Goal: Information Seeking & Learning: Learn about a topic

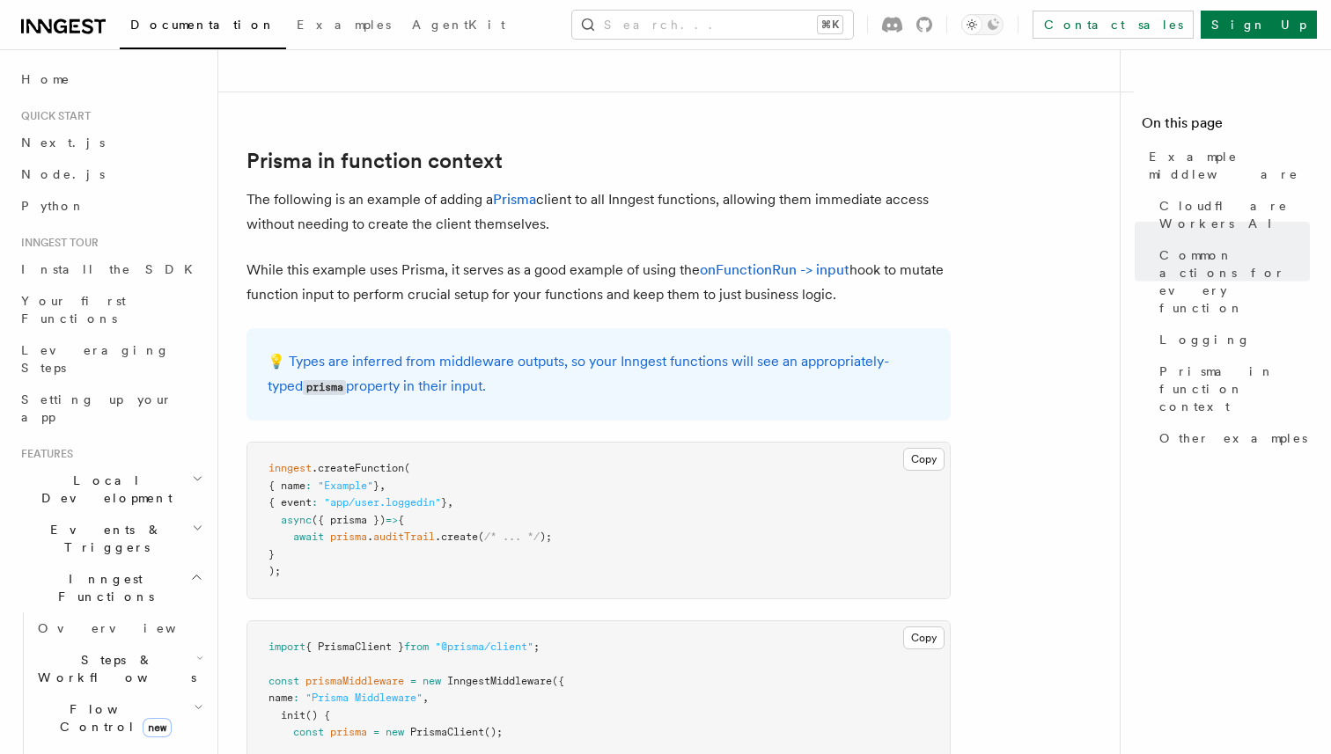
scroll to position [4646, 0]
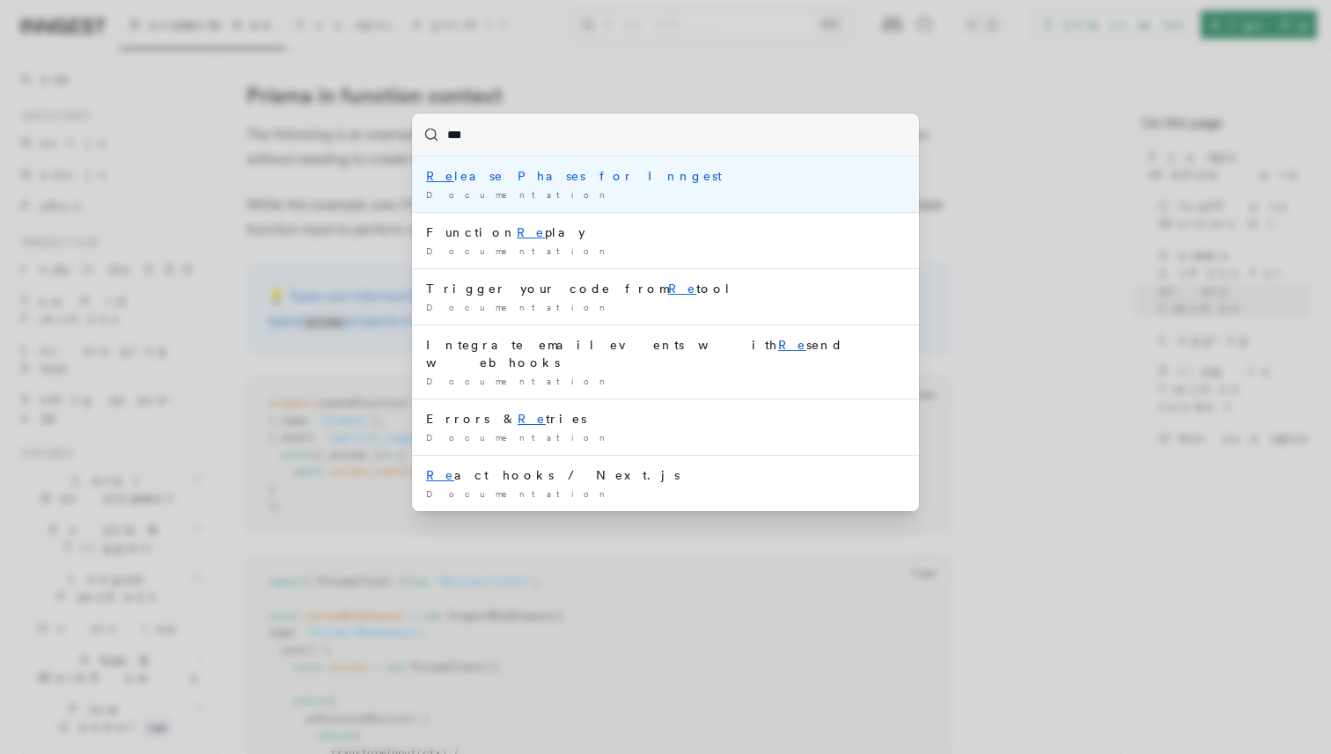
type input "****"
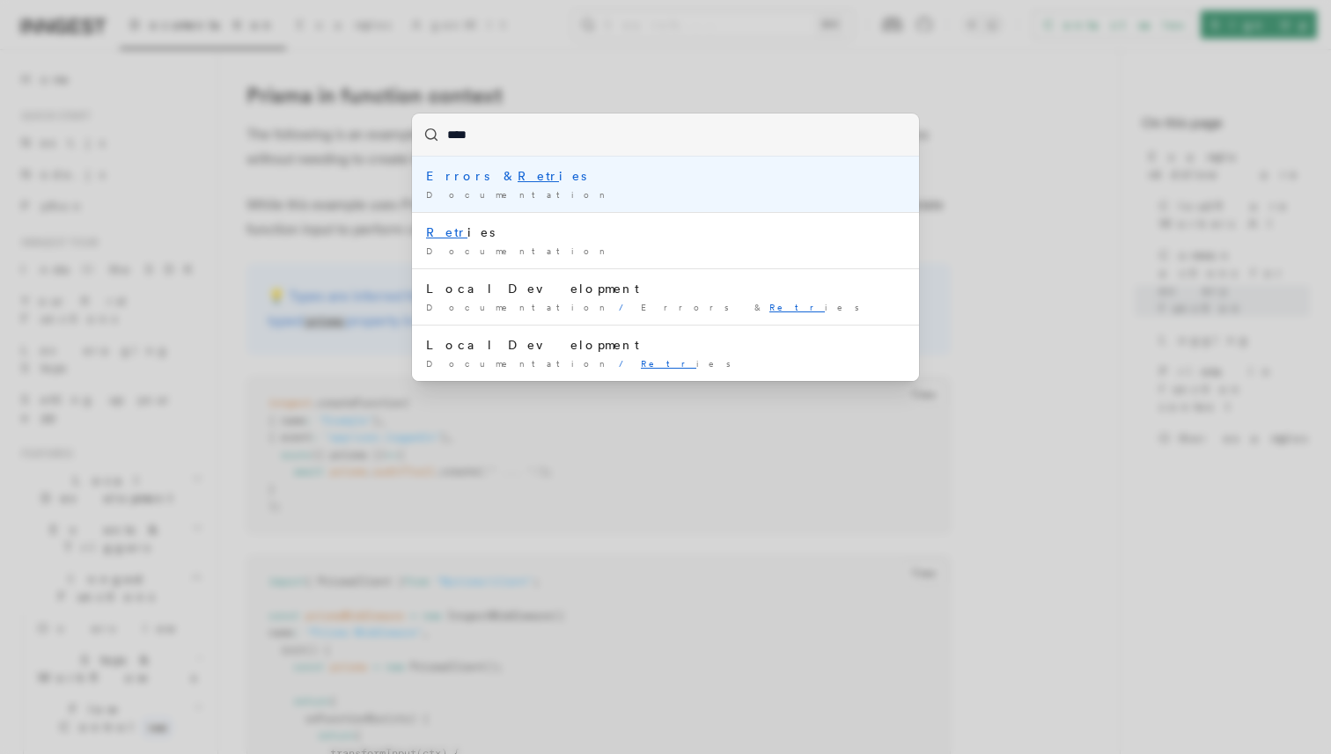
click at [501, 186] on li "Errors & Retr ies Documentation /" at bounding box center [665, 184] width 507 height 55
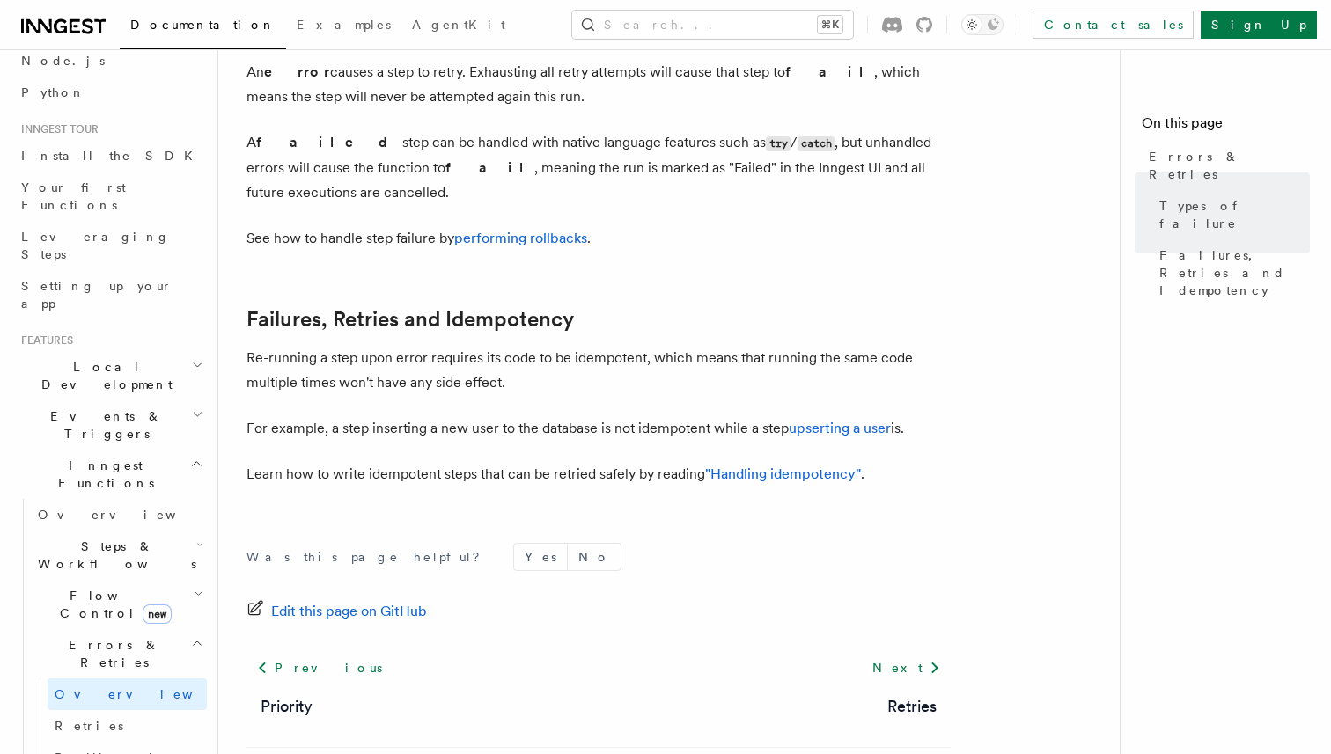
scroll to position [121, 0]
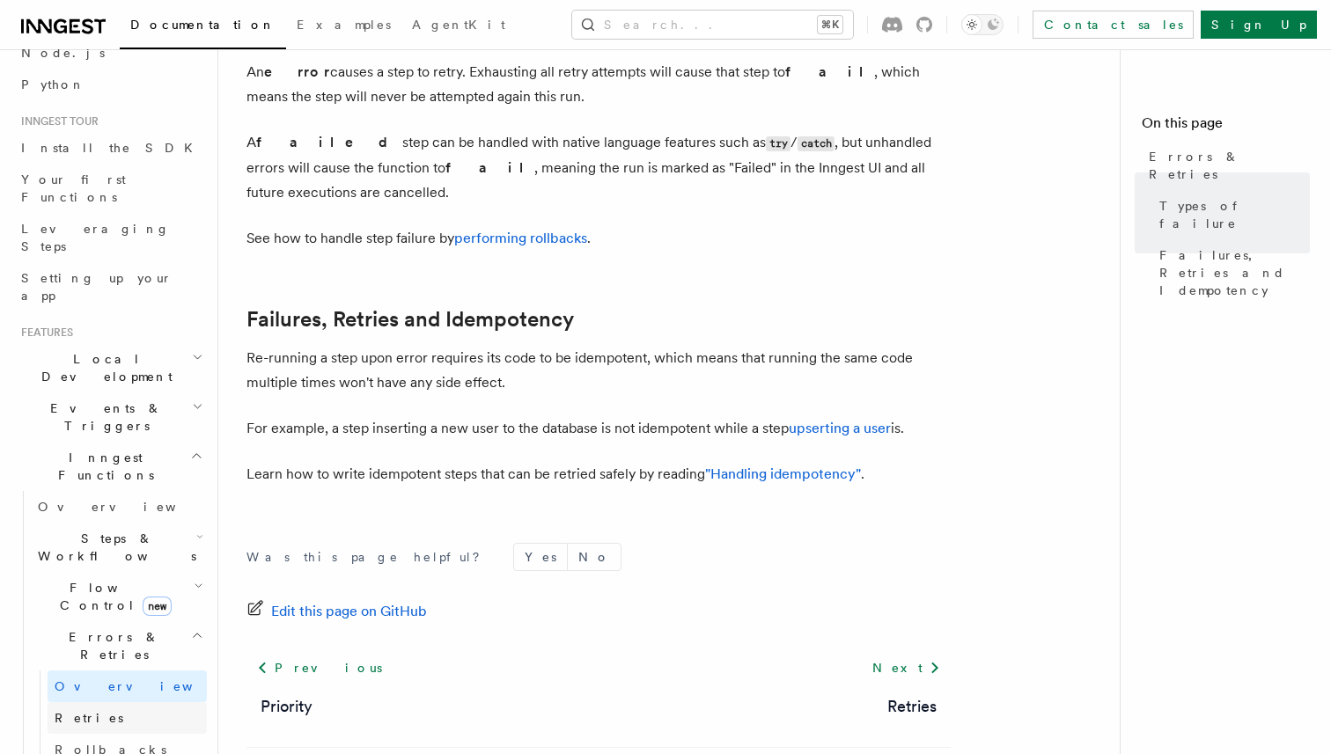
click at [130, 702] on link "Retries" at bounding box center [127, 718] width 159 height 32
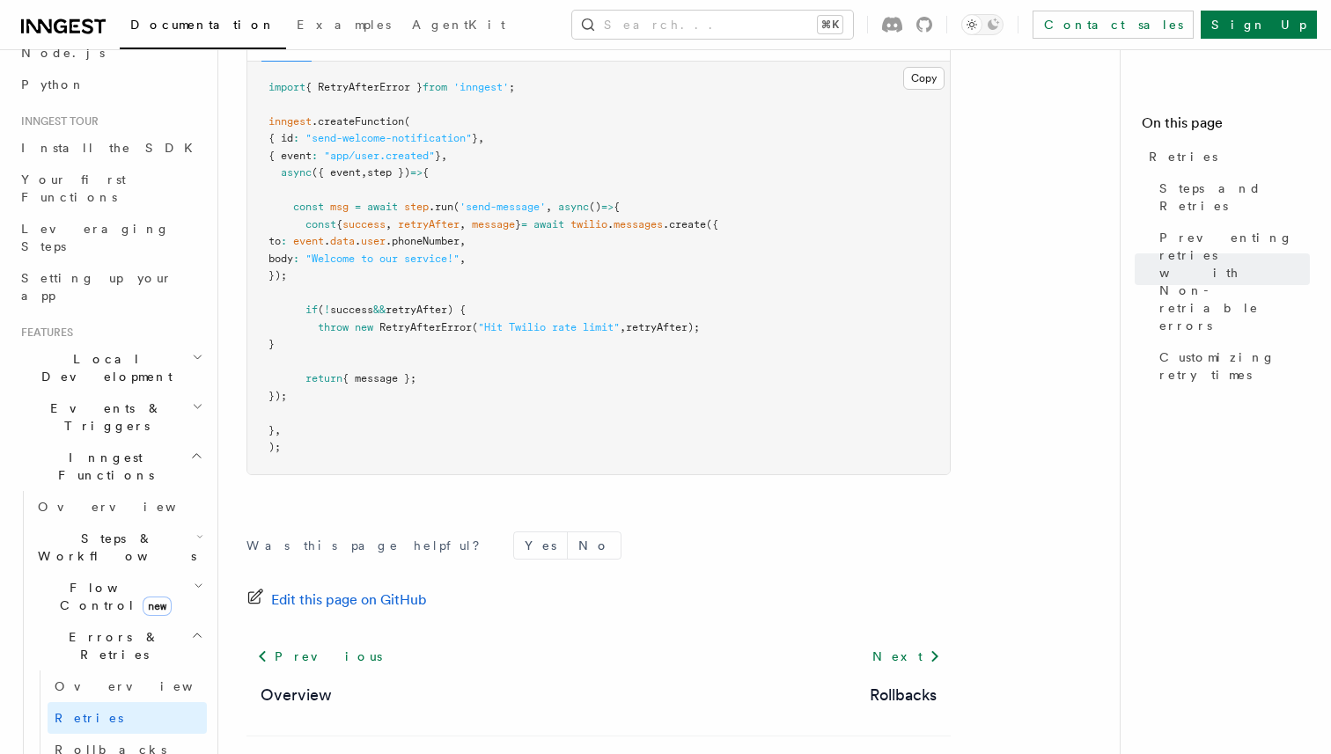
scroll to position [2540, 0]
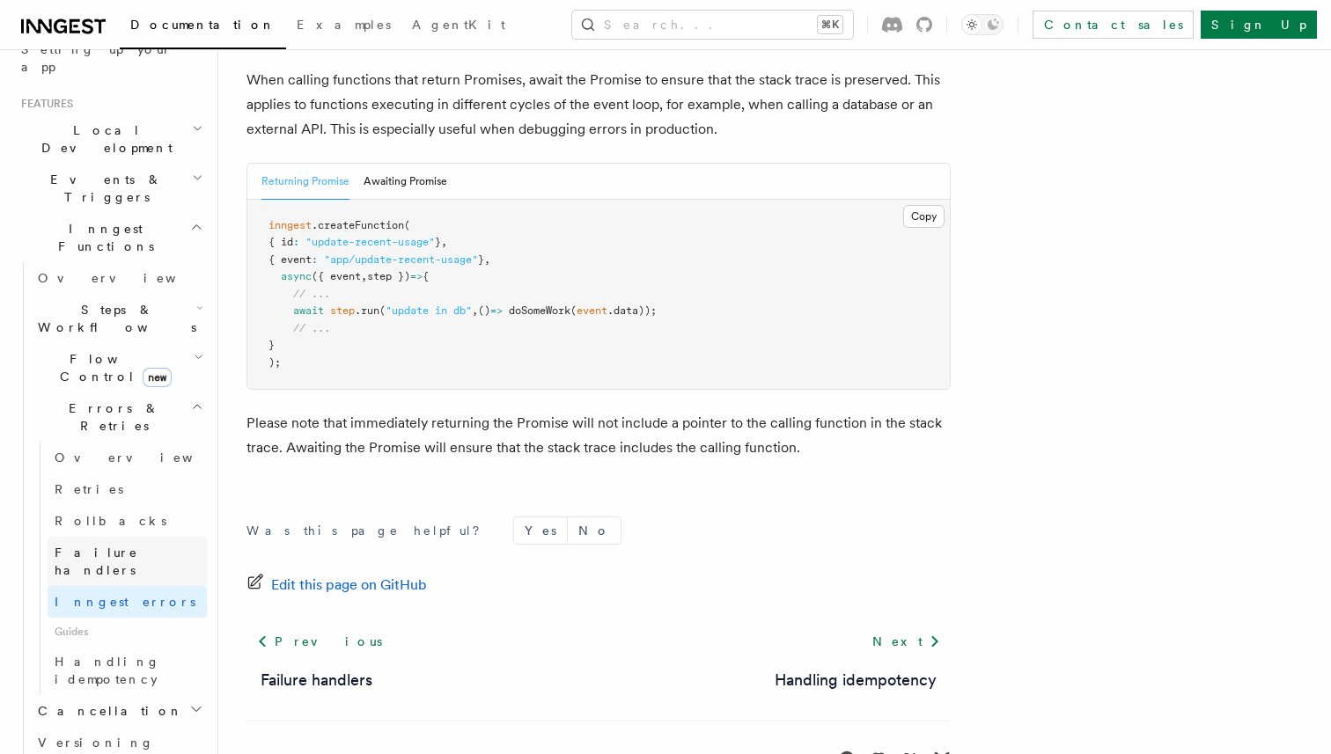
scroll to position [351, 0]
click at [199, 349] on icon "button" at bounding box center [199, 356] width 10 height 14
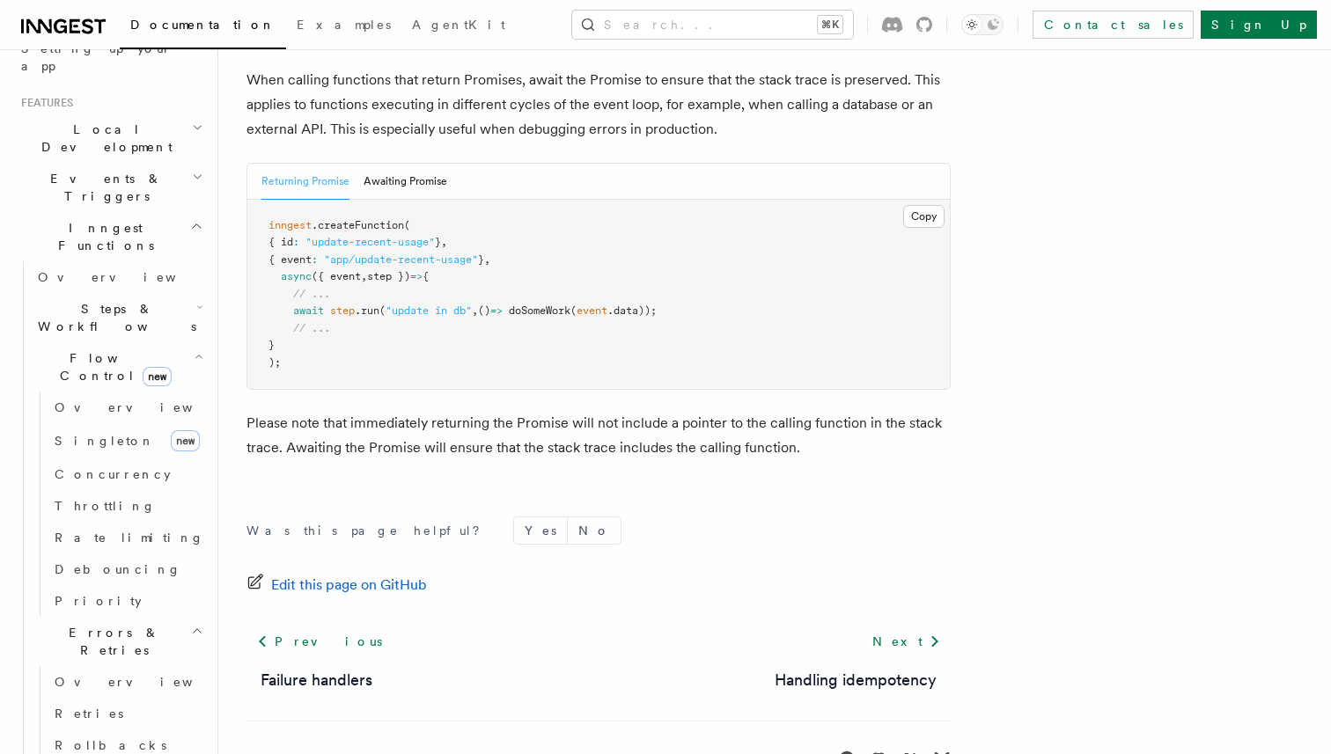
click at [199, 349] on icon "button" at bounding box center [199, 356] width 10 height 14
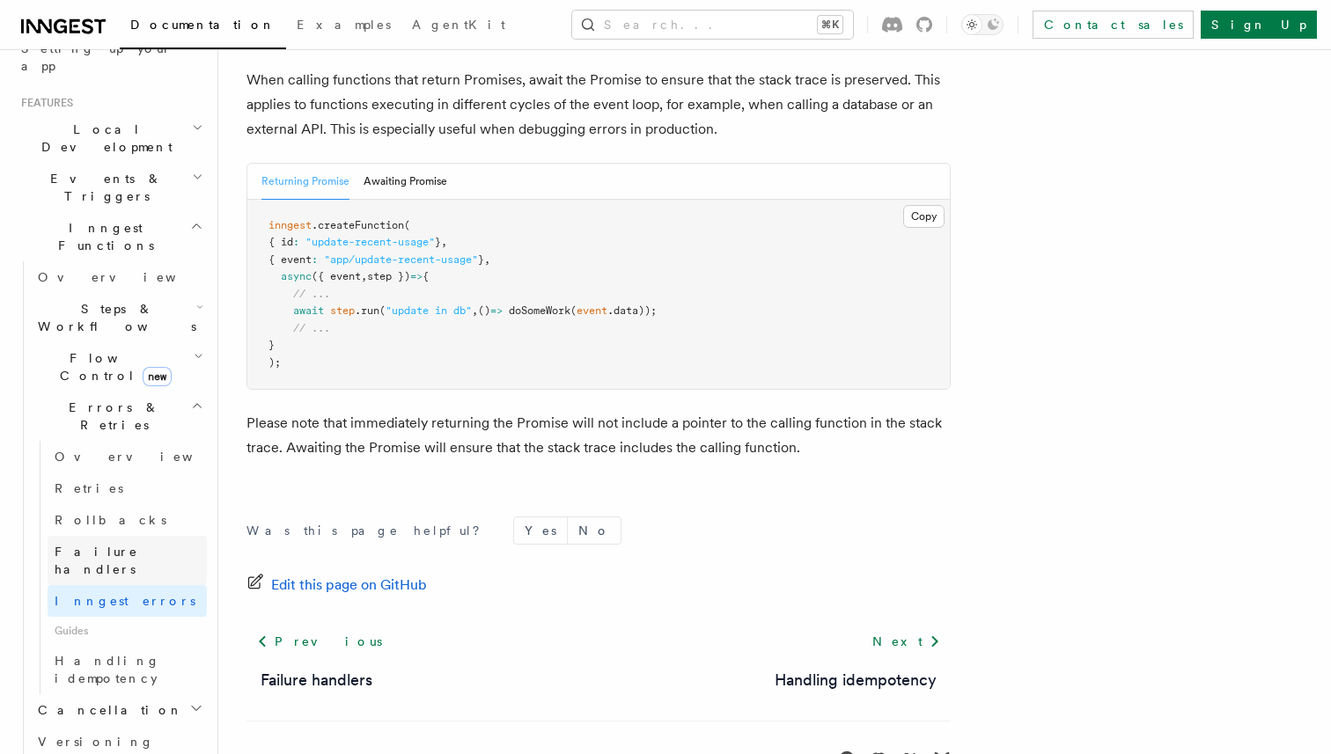
scroll to position [382, 0]
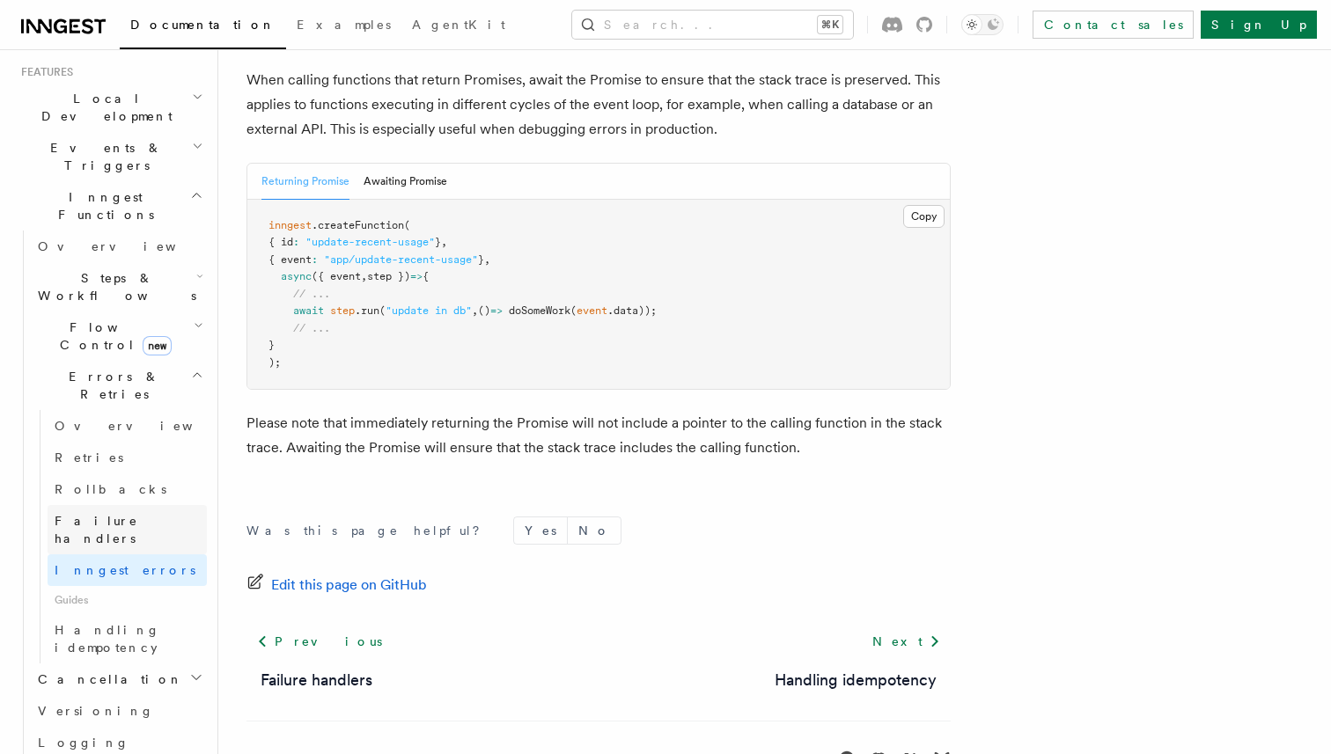
click at [157, 505] on link "Failure handlers" at bounding box center [127, 529] width 159 height 49
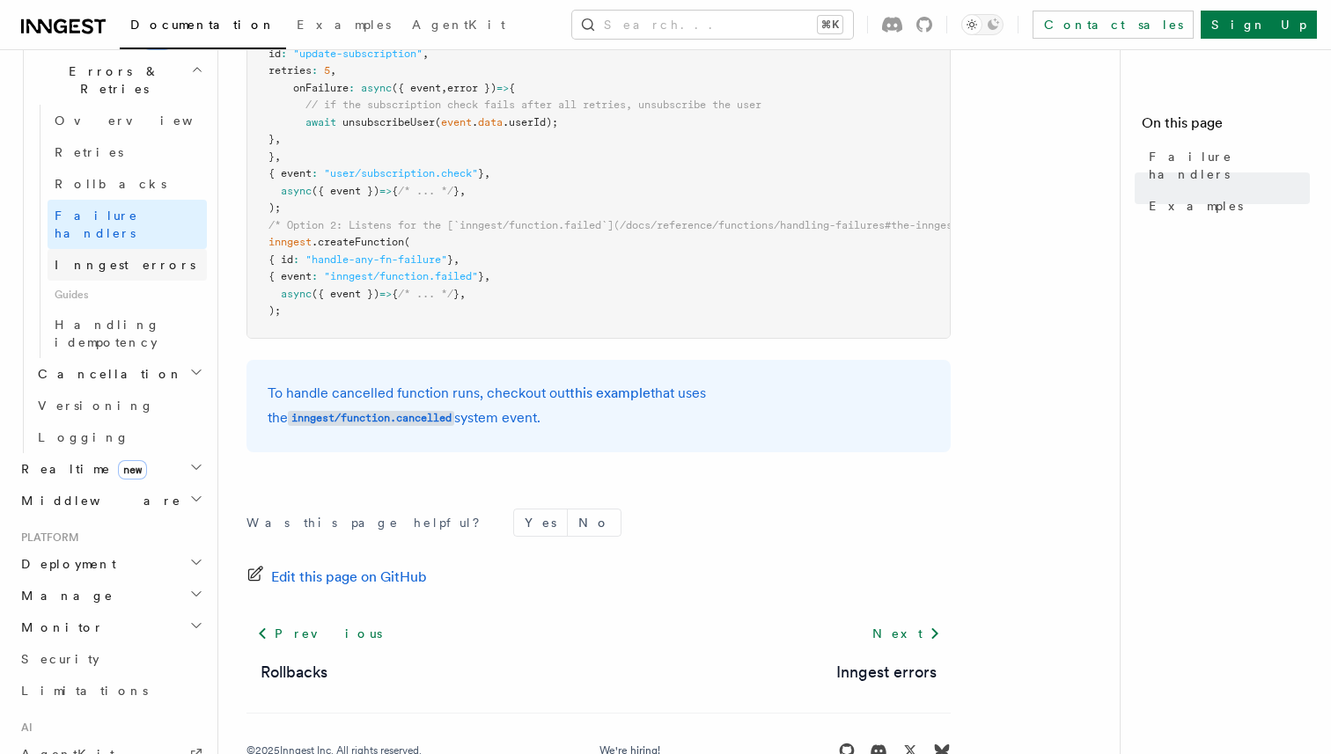
scroll to position [706, 0]
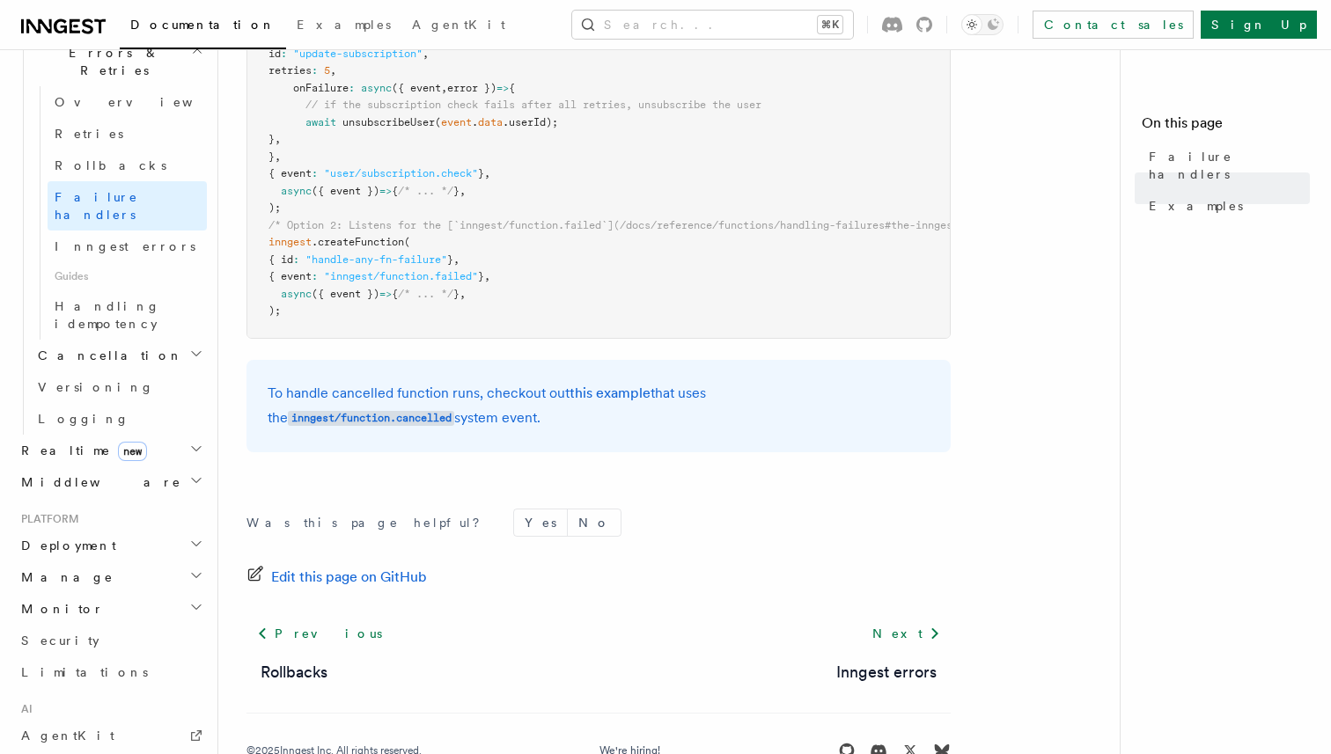
click at [167, 593] on h2 "Monitor" at bounding box center [110, 609] width 193 height 32
click at [167, 562] on h2 "Manage" at bounding box center [110, 578] width 193 height 32
click at [142, 657] on link "Function Replay" at bounding box center [119, 681] width 176 height 49
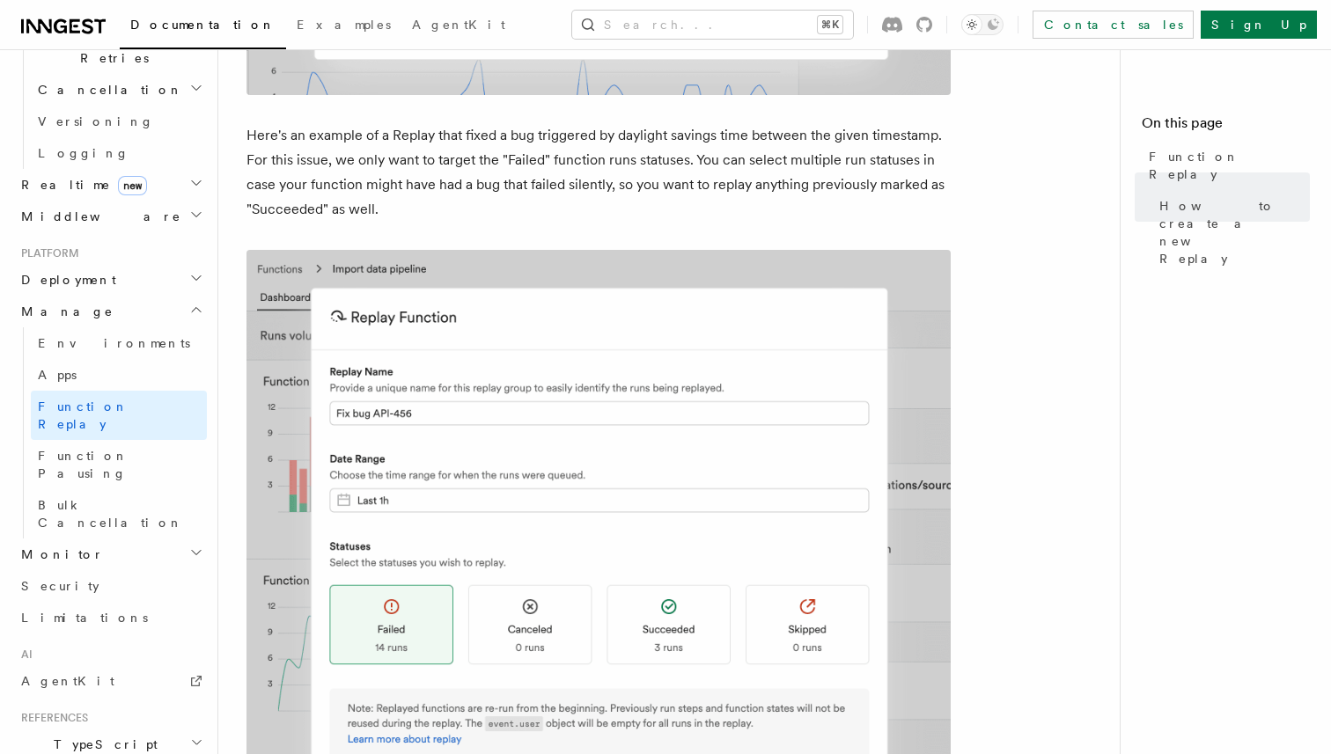
scroll to position [1892, 0]
